Goal: Task Accomplishment & Management: Complete application form

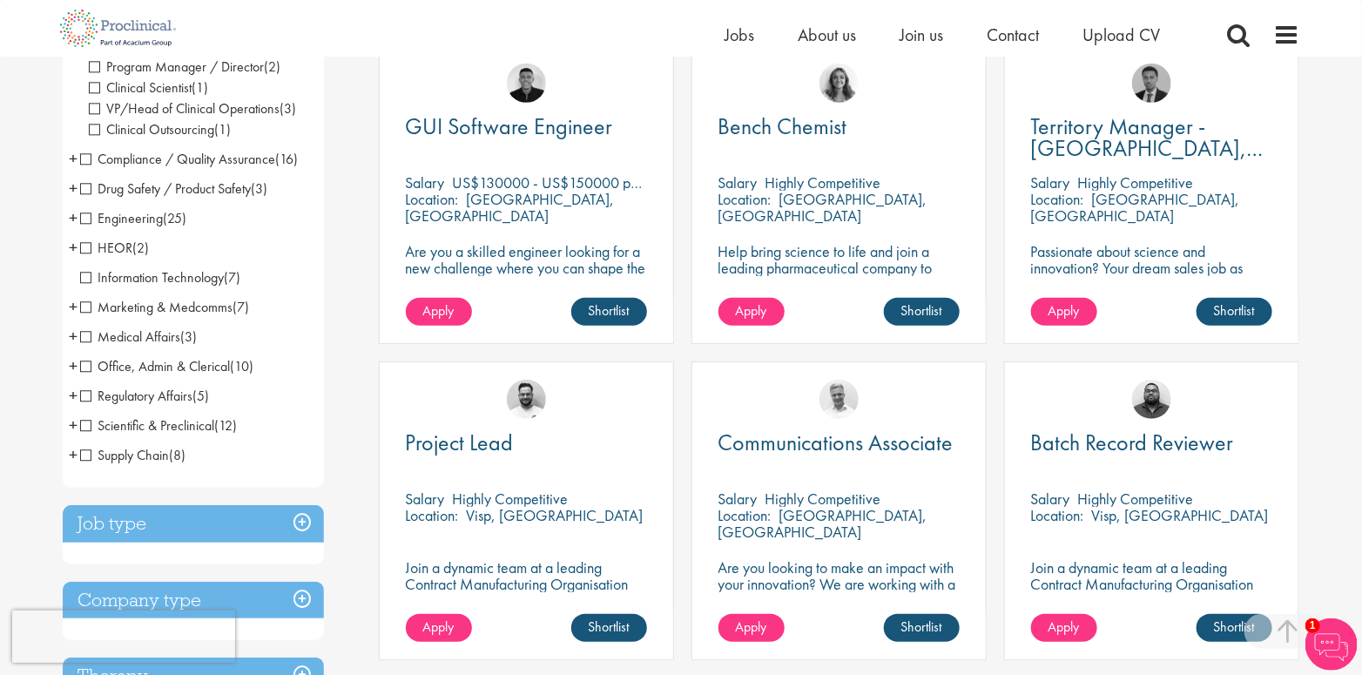
scroll to position [348, 0]
click at [75, 352] on span "+" at bounding box center [73, 365] width 9 height 26
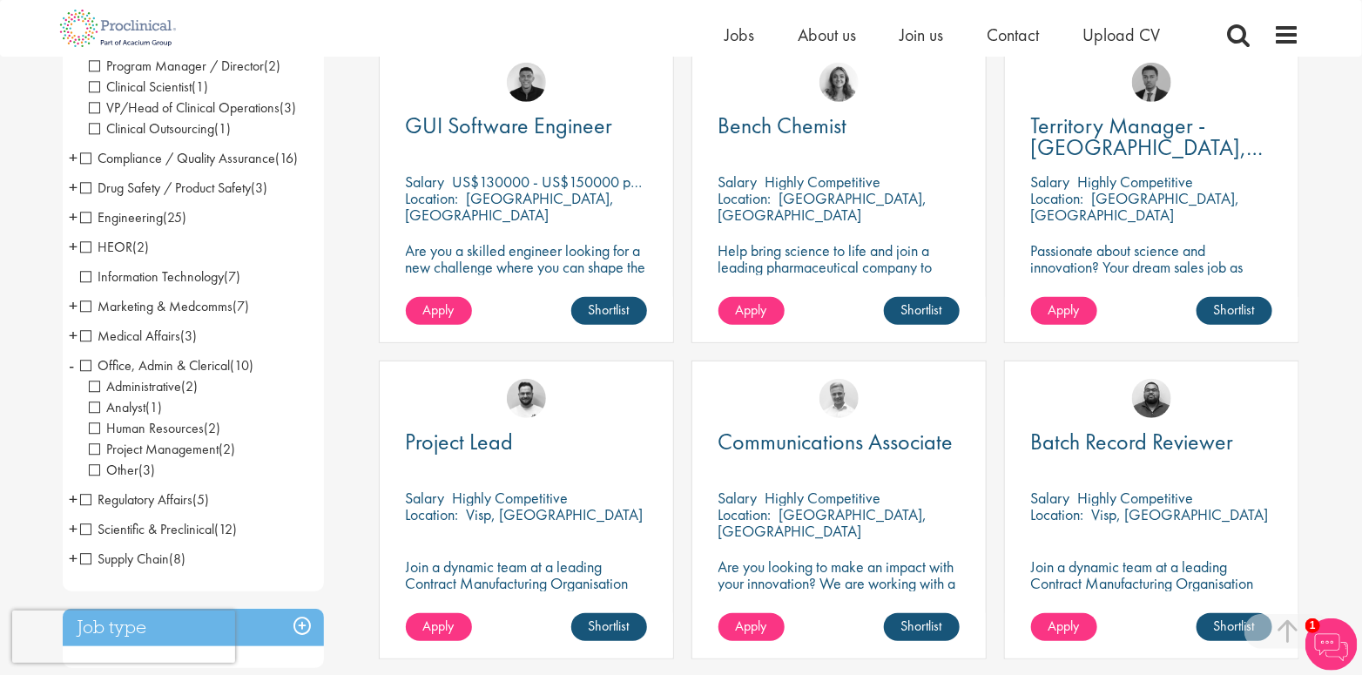
click at [89, 356] on span "Office, Admin & Clerical" at bounding box center [155, 365] width 150 height 18
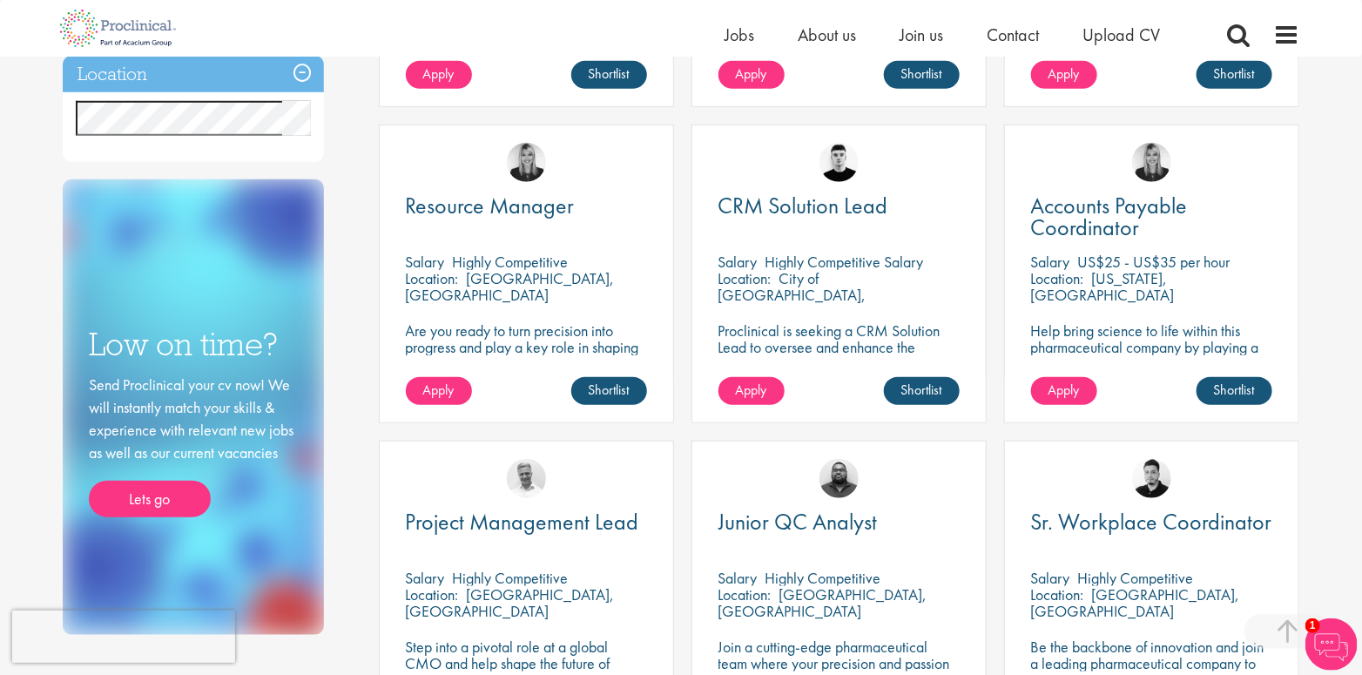
scroll to position [610, 0]
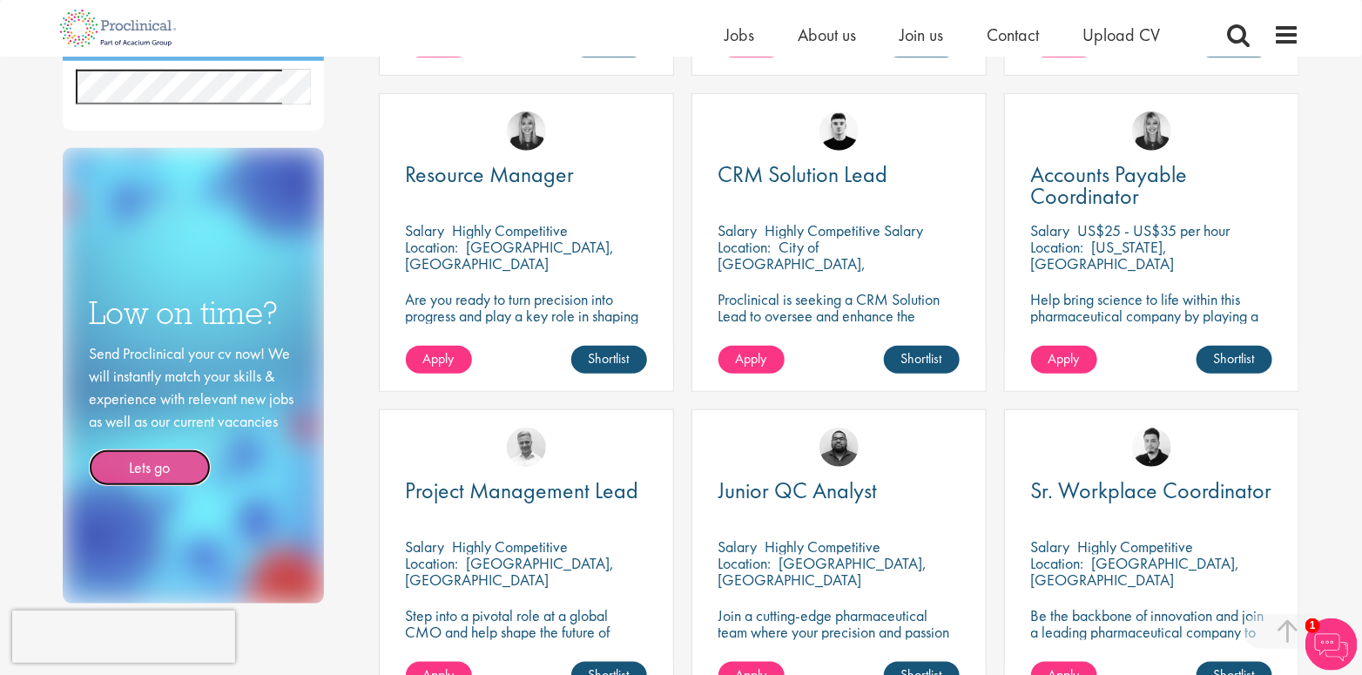
click at [163, 464] on link "Lets go" at bounding box center [150, 467] width 122 height 37
